Goal: Transaction & Acquisition: Purchase product/service

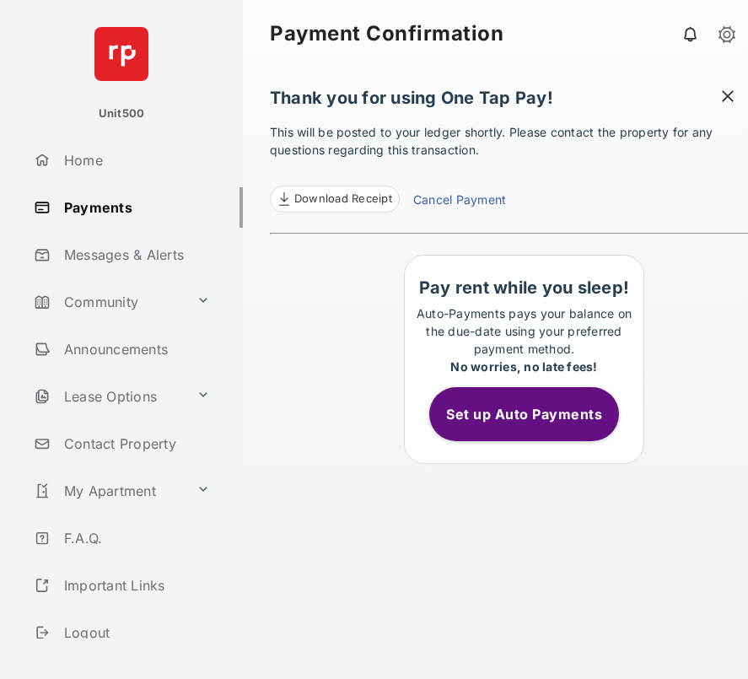
click at [481, 199] on link "Cancel Payment" at bounding box center [459, 202] width 93 height 22
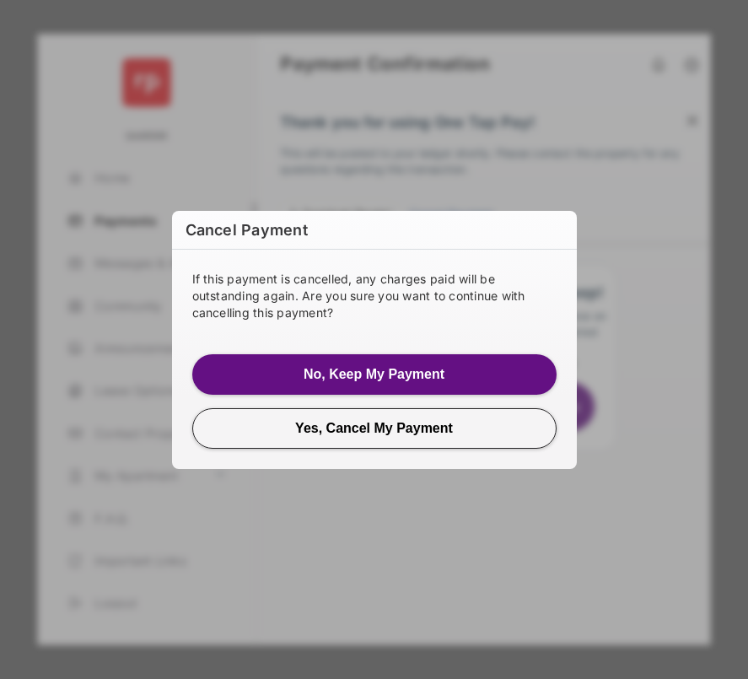
click at [380, 415] on button "Yes, Cancel My Payment" at bounding box center [374, 428] width 364 height 40
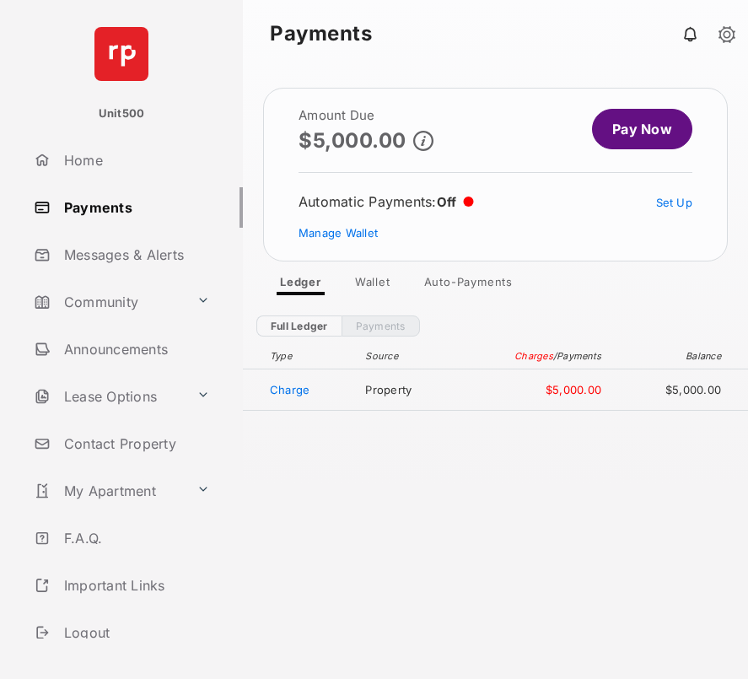
click at [631, 131] on link "Pay Now" at bounding box center [642, 129] width 100 height 40
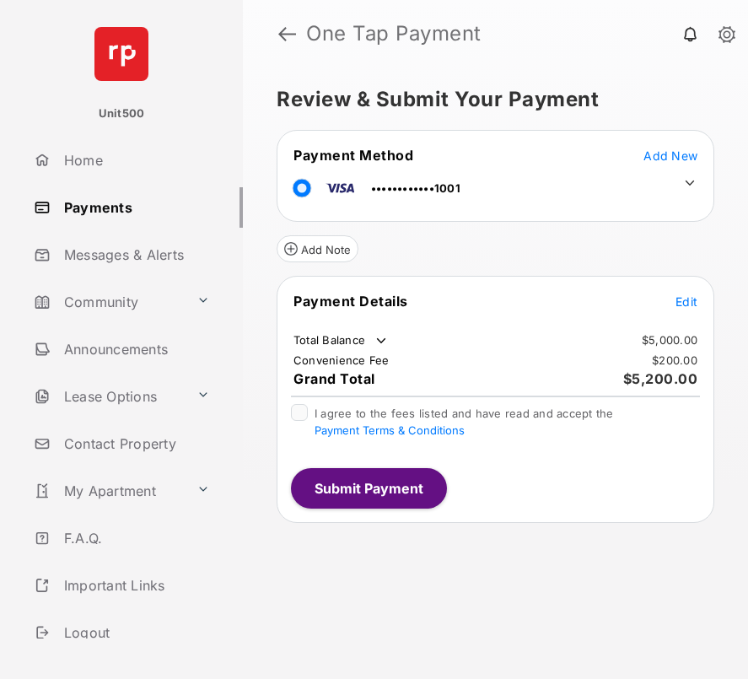
click at [685, 161] on span "Add New" at bounding box center [670, 155] width 54 height 14
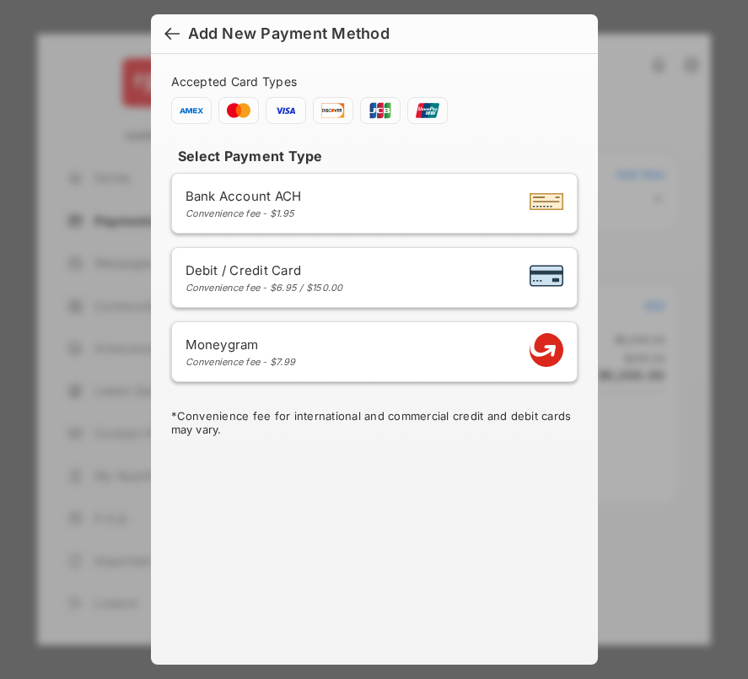
click at [307, 268] on span "Debit / Credit Card" at bounding box center [264, 270] width 158 height 16
select select "**"
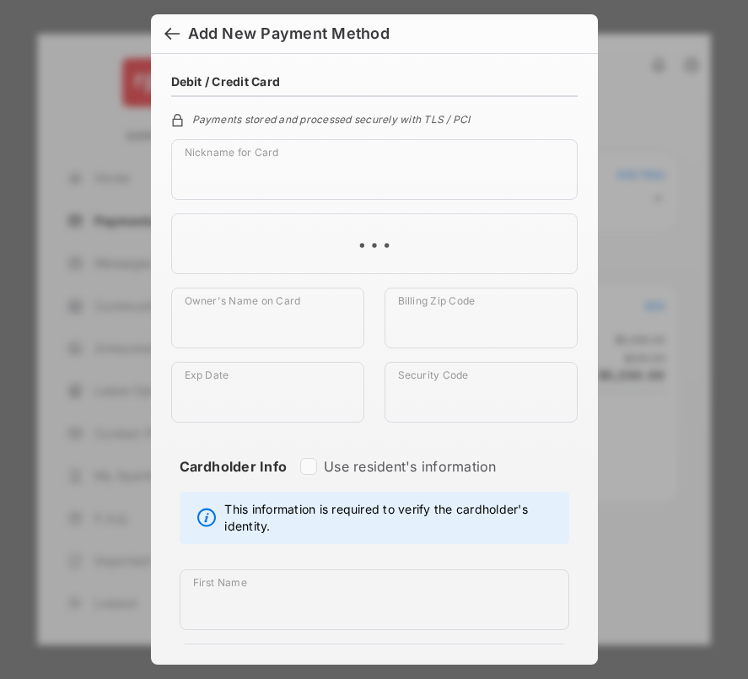
click at [169, 35] on div at bounding box center [171, 35] width 15 height 19
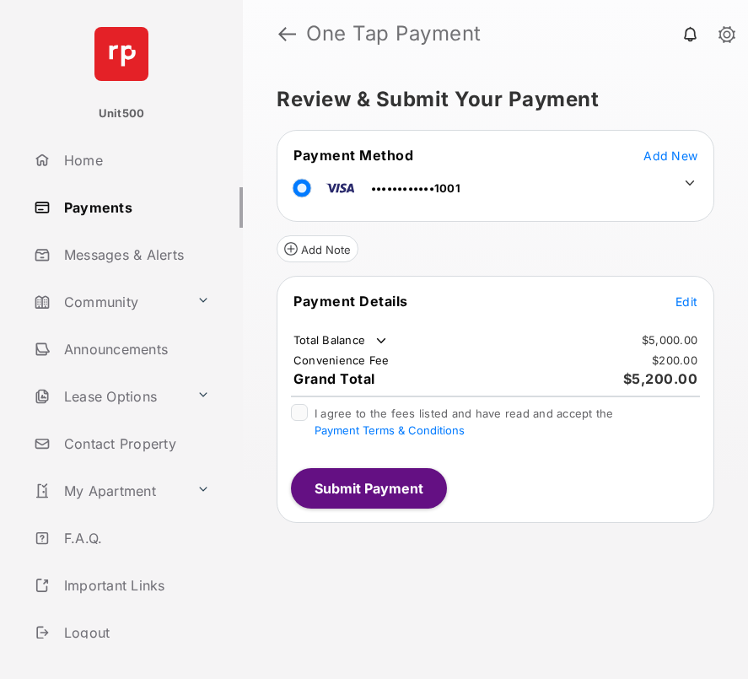
click at [681, 306] on span "Edit" at bounding box center [686, 301] width 22 height 14
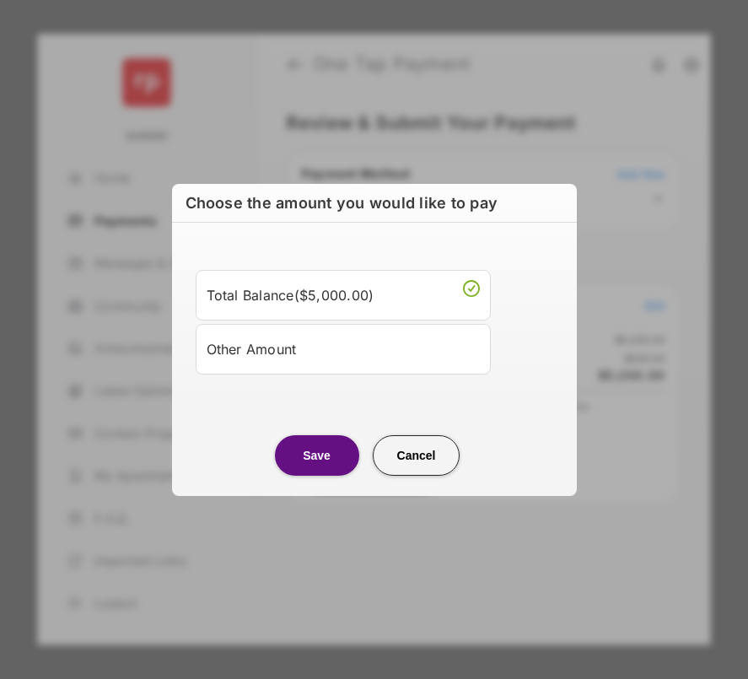
click at [380, 354] on div "Other Amount" at bounding box center [343, 349] width 273 height 29
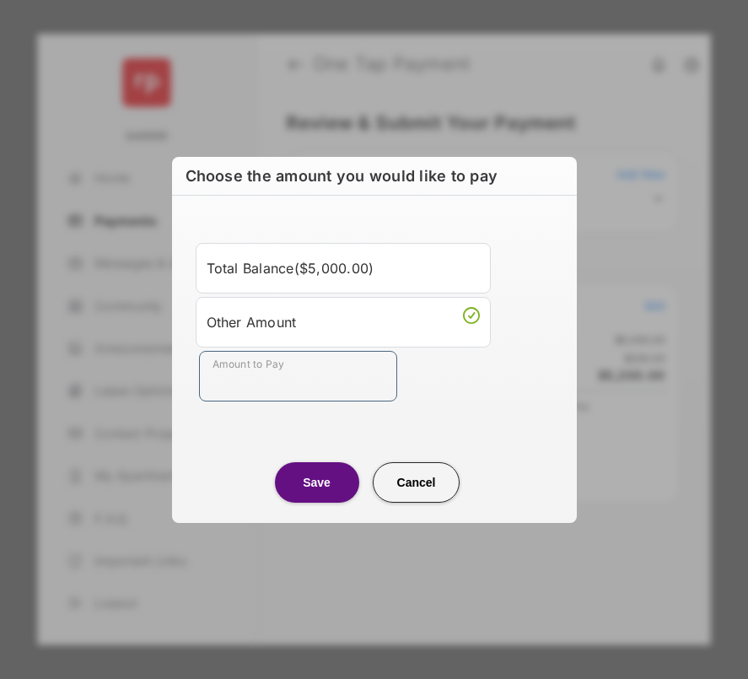
click at [315, 380] on input "Amount to Pay" at bounding box center [298, 376] width 198 height 51
type input "***"
click at [315, 490] on button "Save" at bounding box center [317, 482] width 84 height 40
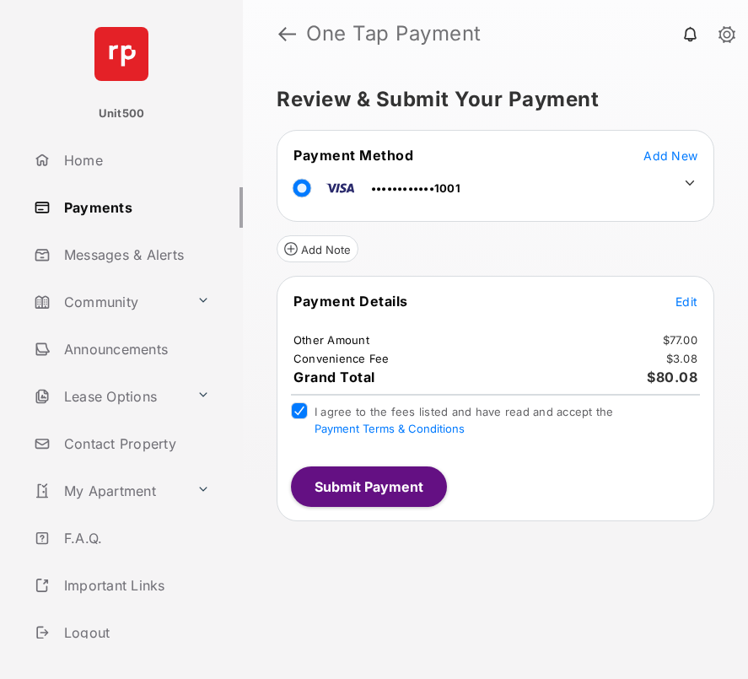
click at [340, 487] on button "Submit Payment" at bounding box center [369, 486] width 156 height 40
